Goal: Communication & Community: Answer question/provide support

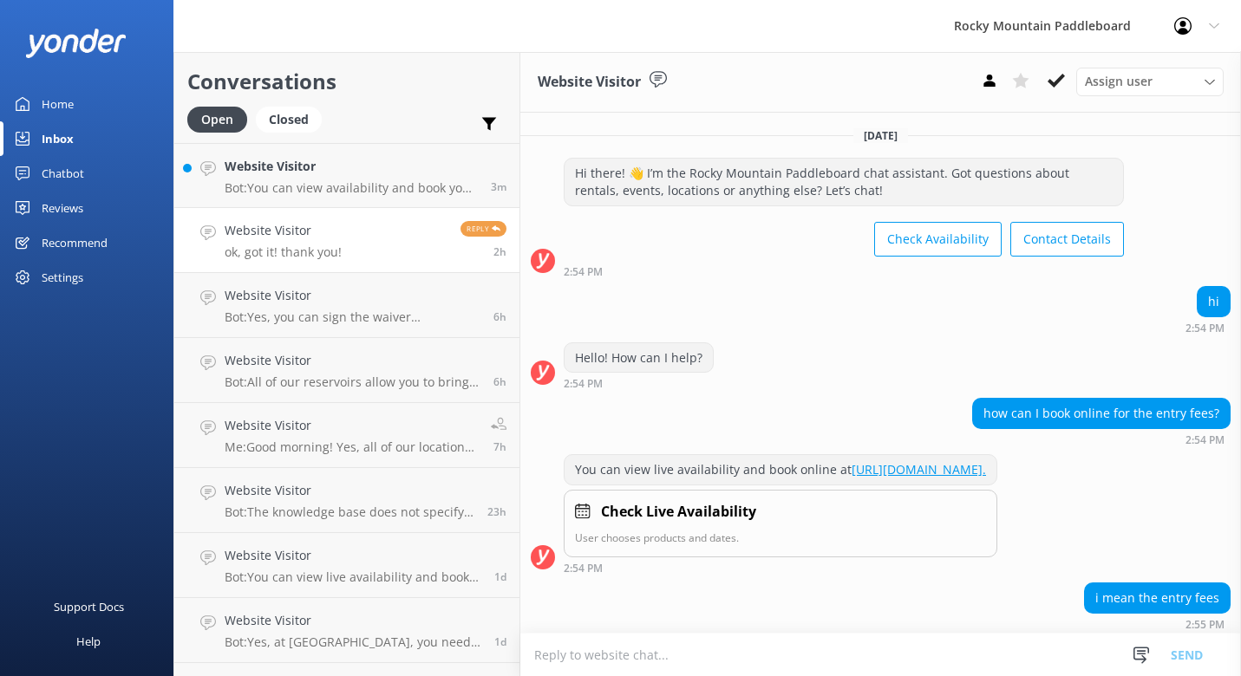
scroll to position [513, 0]
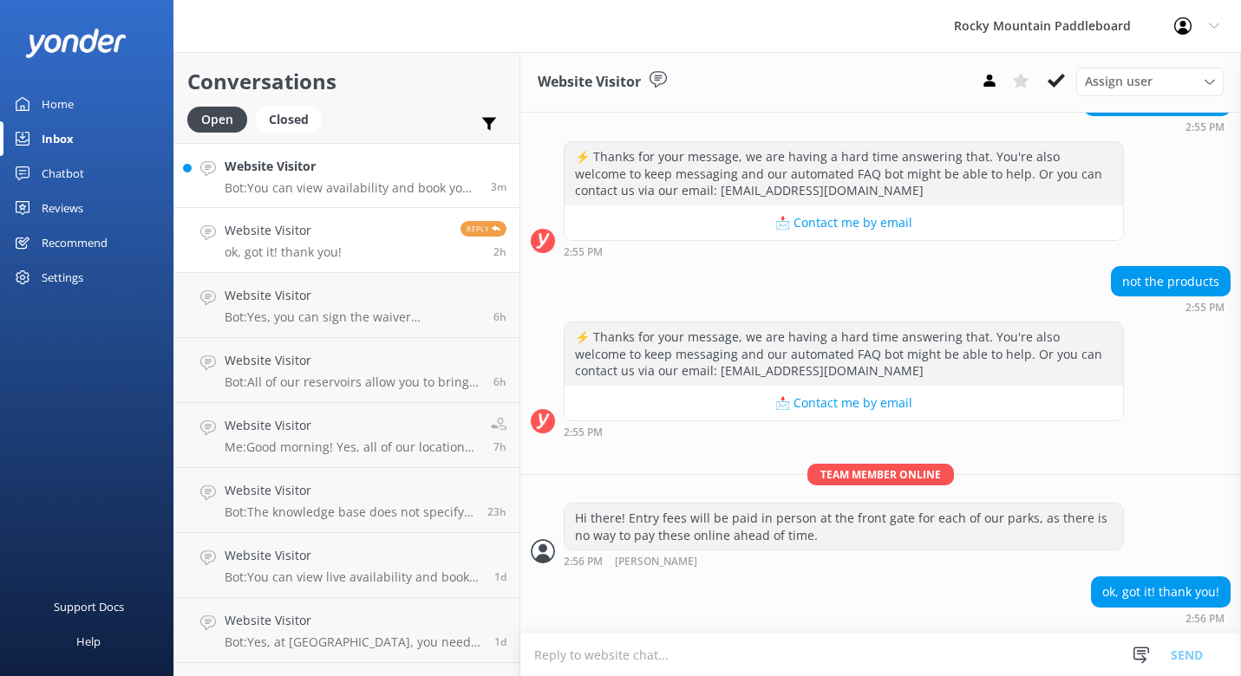
click at [423, 173] on h4 "Website Visitor" at bounding box center [351, 166] width 253 height 19
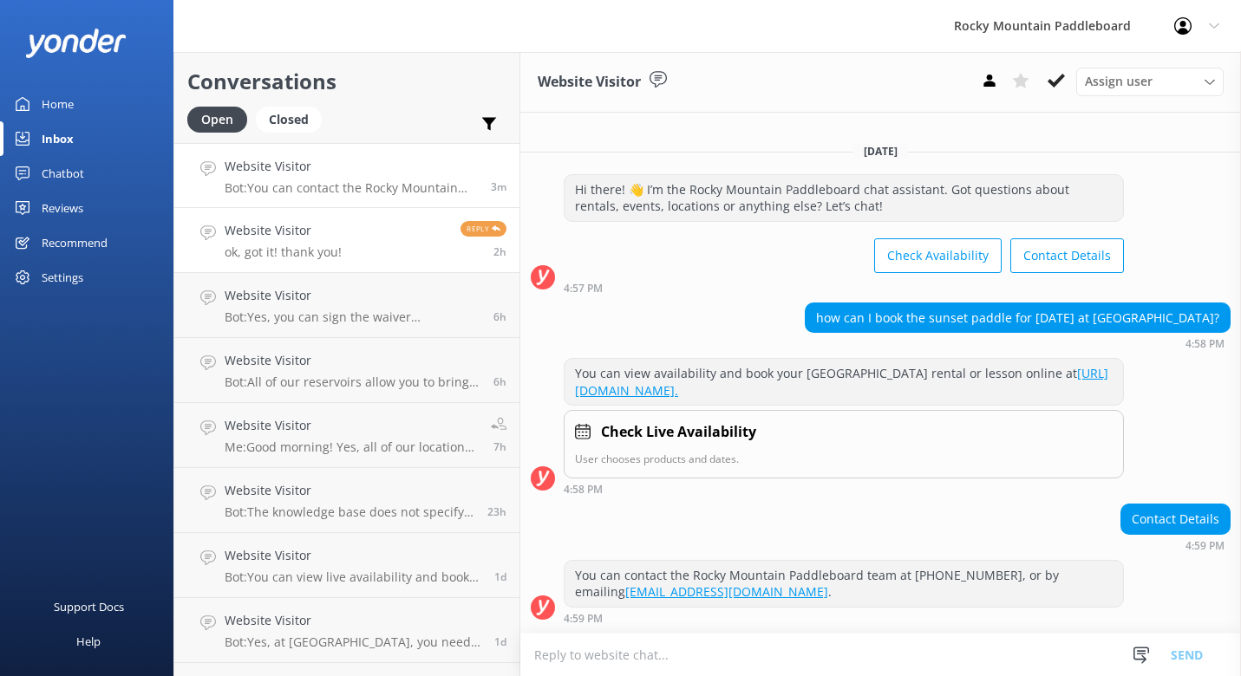
click at [395, 249] on link "Website Visitor ok, got it! thank you! Reply 2h" at bounding box center [346, 240] width 345 height 65
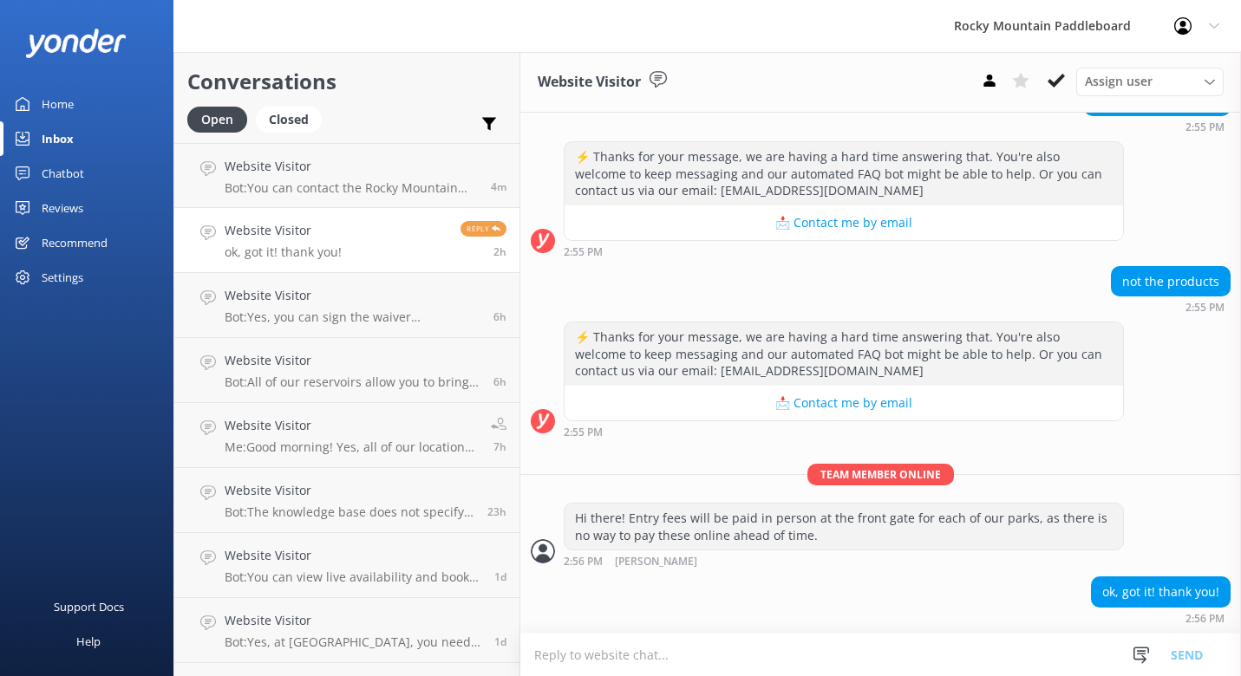
scroll to position [513, 0]
